Goal: Complete application form

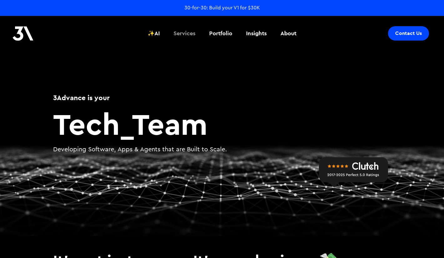
click at [185, 32] on div "Services" at bounding box center [184, 33] width 22 height 8
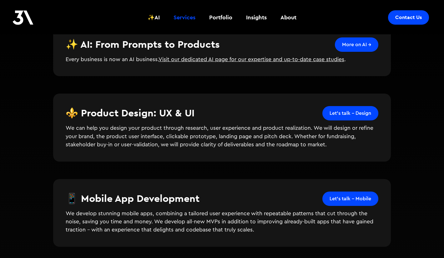
scroll to position [171, 0]
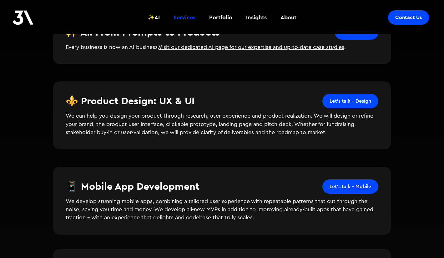
click at [338, 101] on link "Let's talk - Design" at bounding box center [350, 101] width 56 height 14
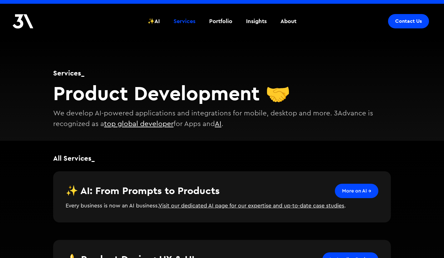
scroll to position [0, 0]
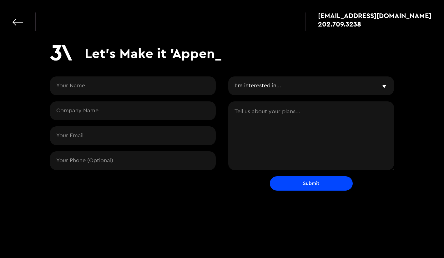
click at [306, 83] on select "I'm interested in... Free Workshop (AI/Product) Gen-AI, LLMs, RAG Mobile or Web…" at bounding box center [311, 86] width 166 height 19
click at [272, 74] on div "Let's Make it 'Appen_ I'm interested in... Free Workshop (AI/Product) Gen-AI, L…" at bounding box center [222, 120] width 344 height 150
click at [266, 84] on select "I'm interested in... Free Workshop (AI/Product) Gen-AI, LLMs, RAG Mobile or Web…" at bounding box center [311, 86] width 166 height 19
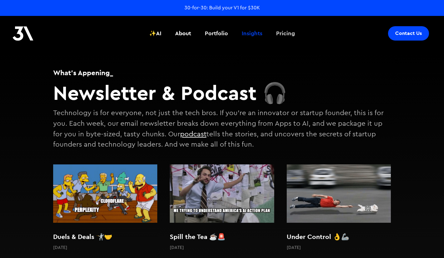
click at [281, 34] on div "Pricing" at bounding box center [285, 33] width 19 height 8
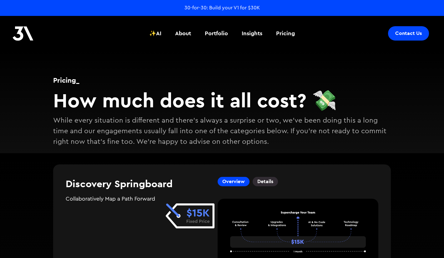
click at [252, 8] on div "30-for-30: Build your V1 for $30K" at bounding box center [221, 7] width 75 height 7
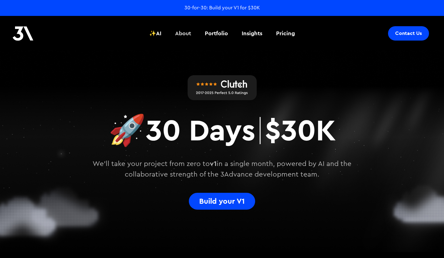
click at [184, 34] on div "About" at bounding box center [183, 33] width 16 height 8
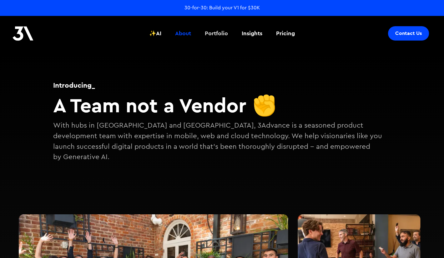
click at [208, 31] on div "Portfolio" at bounding box center [216, 33] width 23 height 8
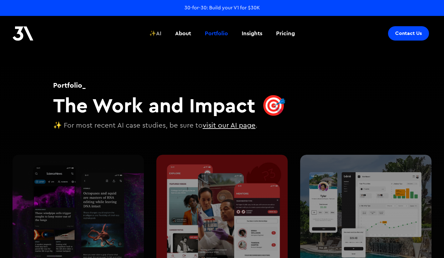
click at [157, 33] on div "✨AI" at bounding box center [155, 33] width 12 height 8
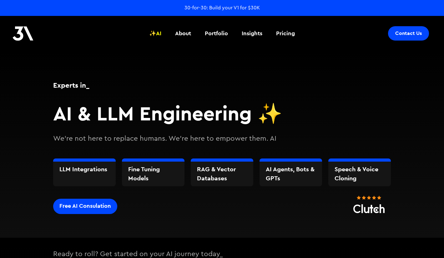
click at [220, 9] on div "30-for-30: Build your V1 for $30K" at bounding box center [221, 7] width 75 height 7
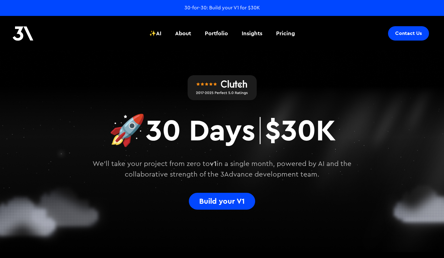
click at [209, 194] on link "Build your V1" at bounding box center [222, 201] width 66 height 17
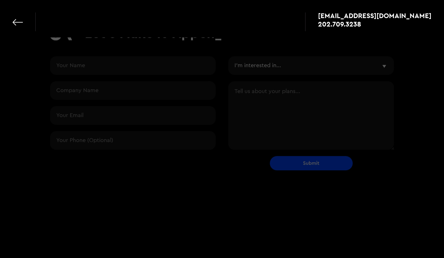
click at [216, 198] on div "Let's Make it 'Appen_ I'm interested in... Vibe & Validate MVP Development Agil…" at bounding box center [222, 97] width 444 height 234
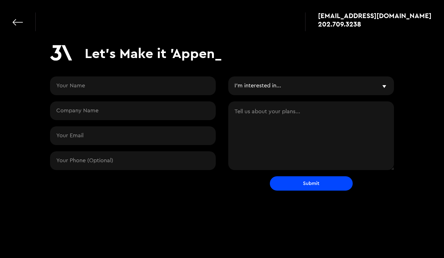
click at [255, 84] on select "I'm interested in... Vibe & Validate MVP Development Agile Partner LLMs and AI …" at bounding box center [311, 86] width 166 height 19
click at [103, 0] on html "apps@3advance.com 202.709.3238 Let's Make it 'Appen_ I'm interested in... Vibe …" at bounding box center [222, 129] width 444 height 258
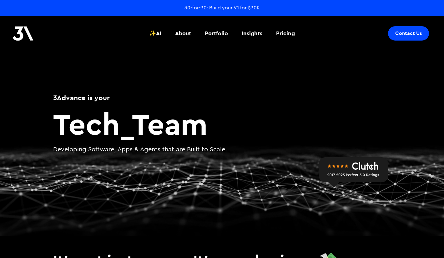
click at [232, 8] on div "30-for-30: Build your V1 for $30K" at bounding box center [221, 7] width 75 height 7
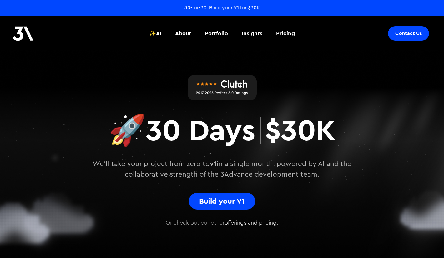
click at [208, 197] on div "Build your V1" at bounding box center [222, 201] width 52 height 9
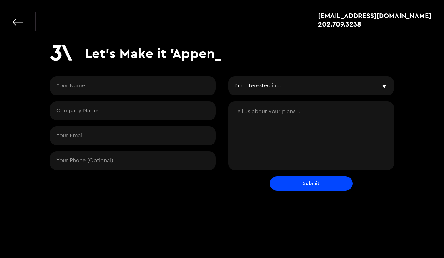
click at [266, 92] on select "I'm interested in... Vibe & Validate MVP Development Agile Partner LLMs and AI …" at bounding box center [311, 86] width 166 height 19
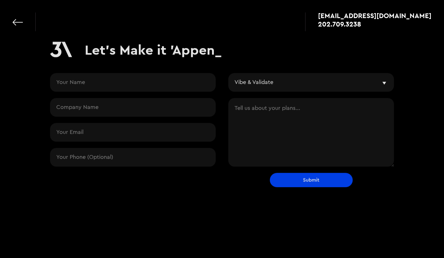
select select "vibe"
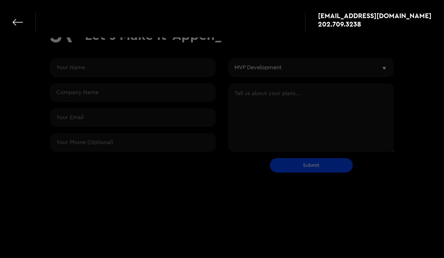
select select "mvp"
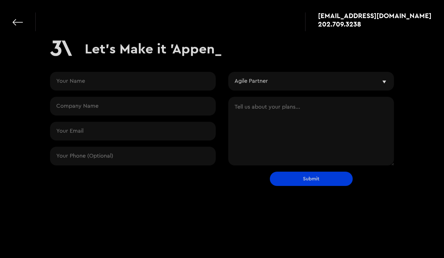
select select "partner"
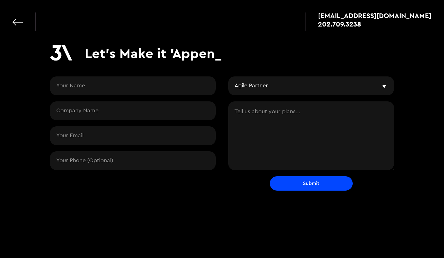
click at [286, 91] on select "I'm interested in... Vibe & Validate MVP Development Agile Partner LLMs and AI …" at bounding box center [311, 86] width 166 height 19
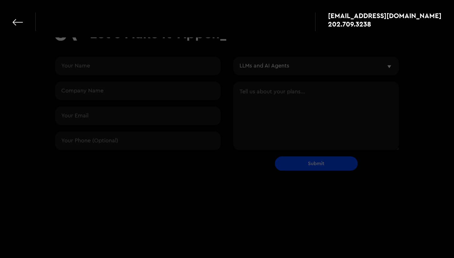
select select "ai"
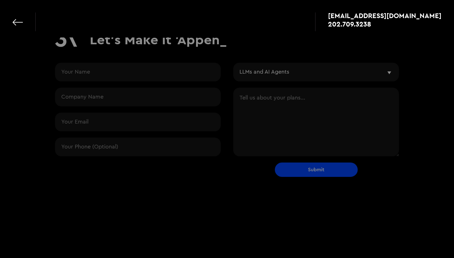
select select "ai"
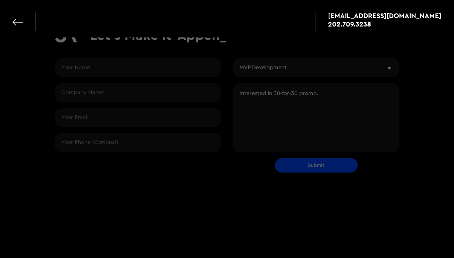
select select "mvp"
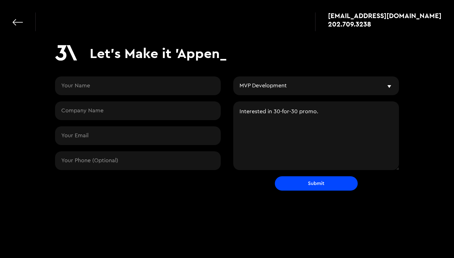
click at [323, 114] on textarea "Interested in 30-for-30 promo." at bounding box center [316, 136] width 166 height 69
click at [330, 115] on textarea "Interested in 30-for-30 promo." at bounding box center [316, 136] width 166 height 69
